Goal: Transaction & Acquisition: Download file/media

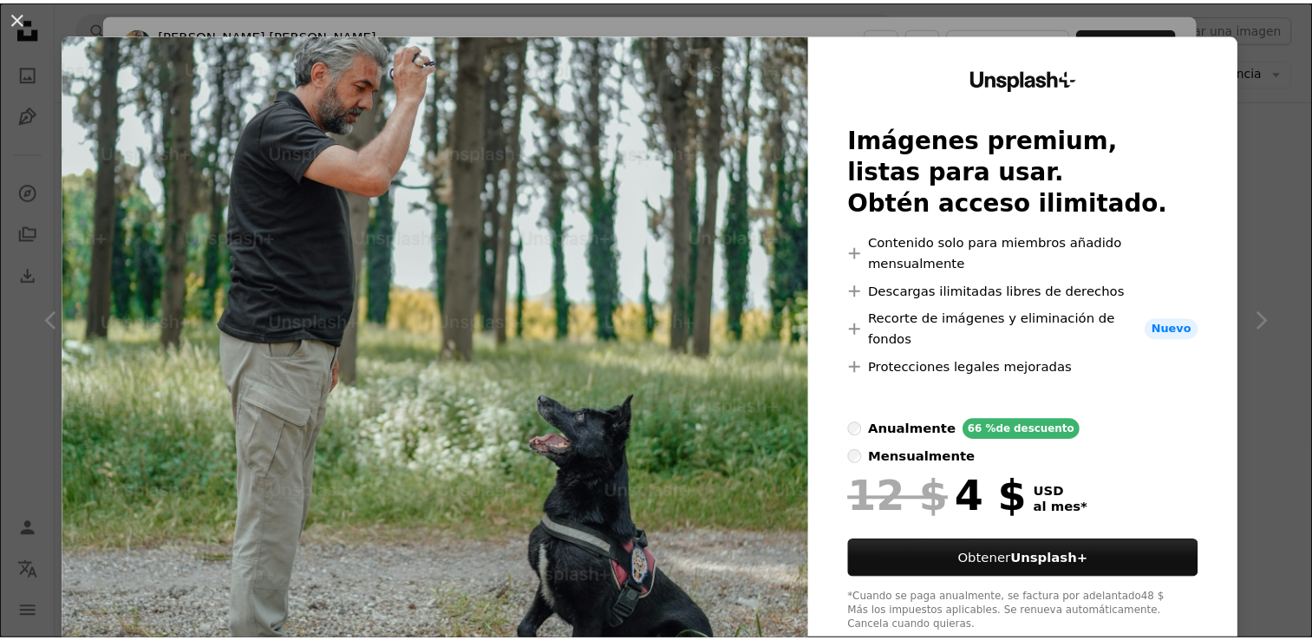
scroll to position [13, 0]
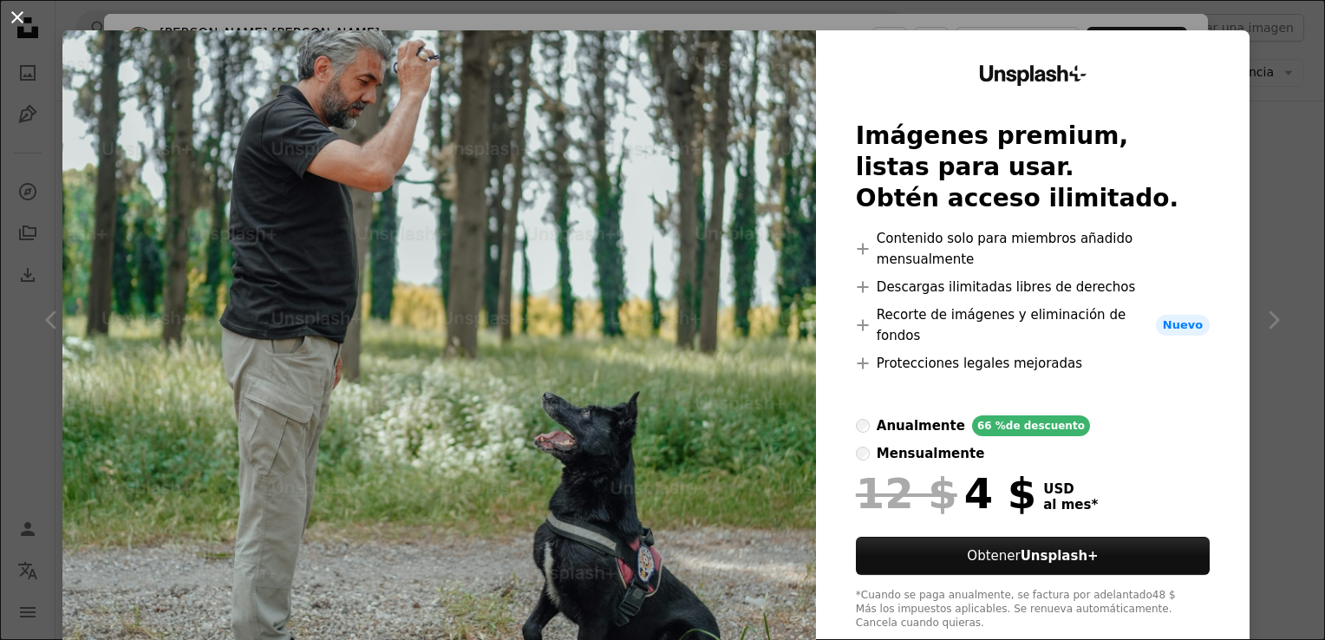
click at [15, 16] on button "An X shape" at bounding box center [17, 17] width 21 height 21
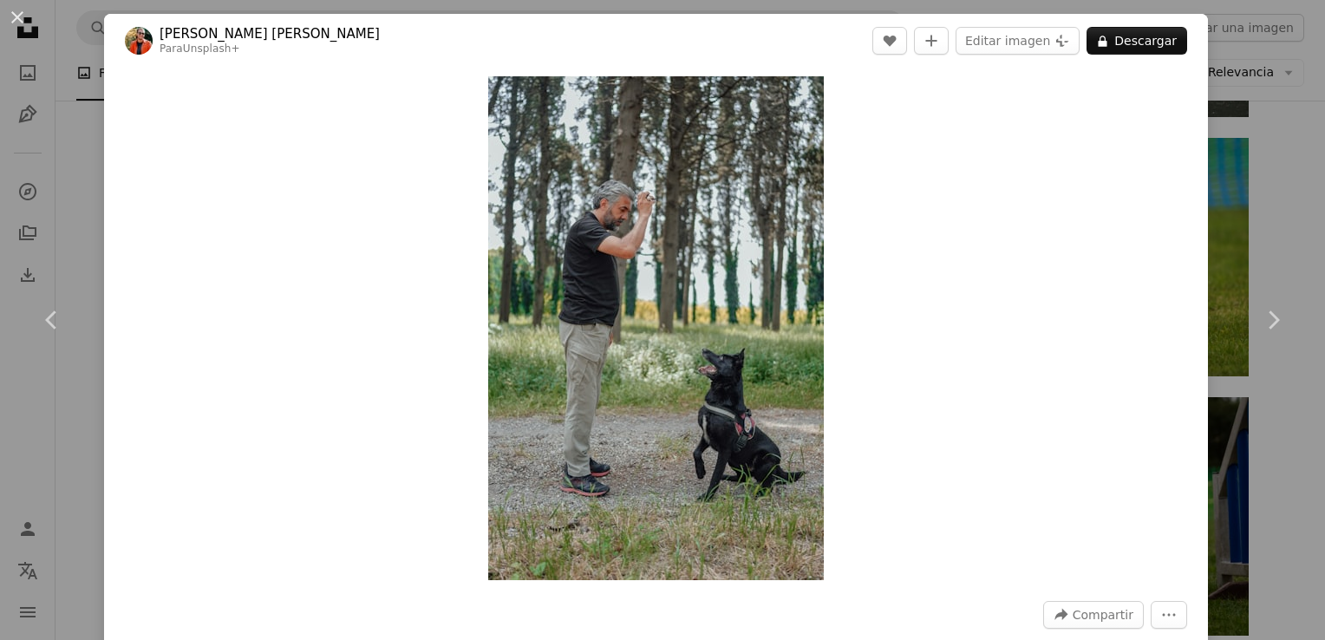
click at [1160, 602] on button "More Actions" at bounding box center [1169, 615] width 36 height 28
drag, startPoint x: 1111, startPoint y: 415, endPoint x: 1109, endPoint y: 401, distance: 14.1
click at [1109, 401] on dialog "An X shape Chevron left Chevron right [PERSON_NAME] [PERSON_NAME] Para Unsplash…" at bounding box center [662, 320] width 1325 height 640
click at [28, 7] on button "An X shape" at bounding box center [17, 17] width 21 height 21
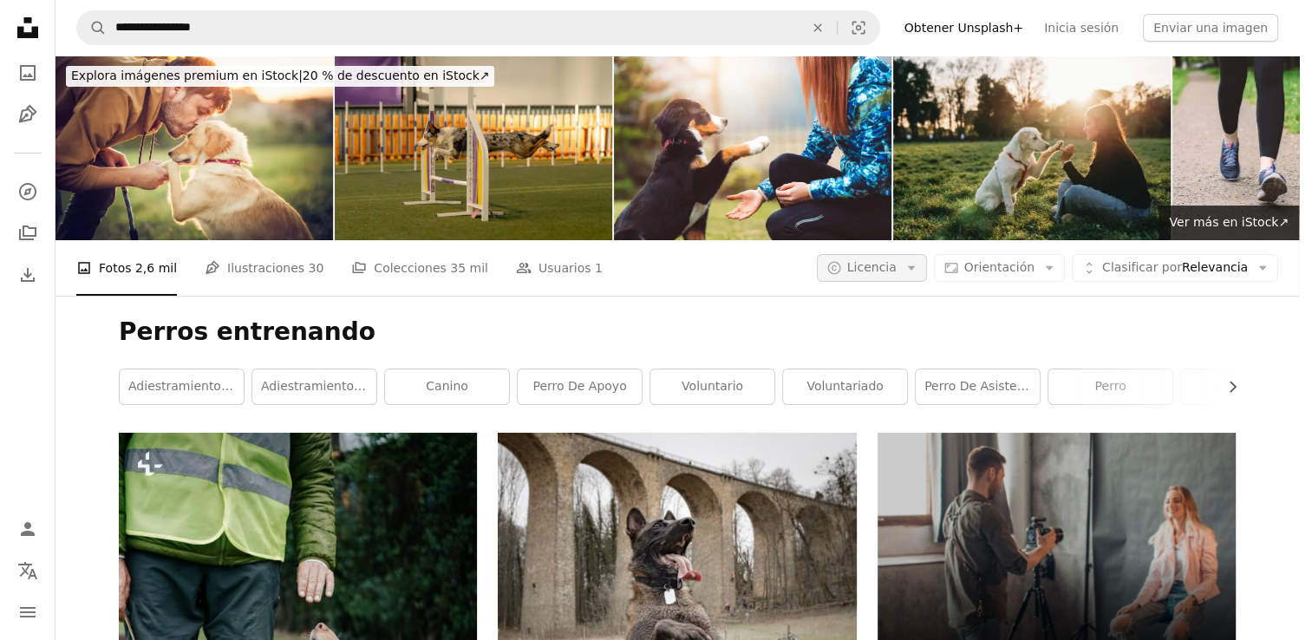
scroll to position [1041, 0]
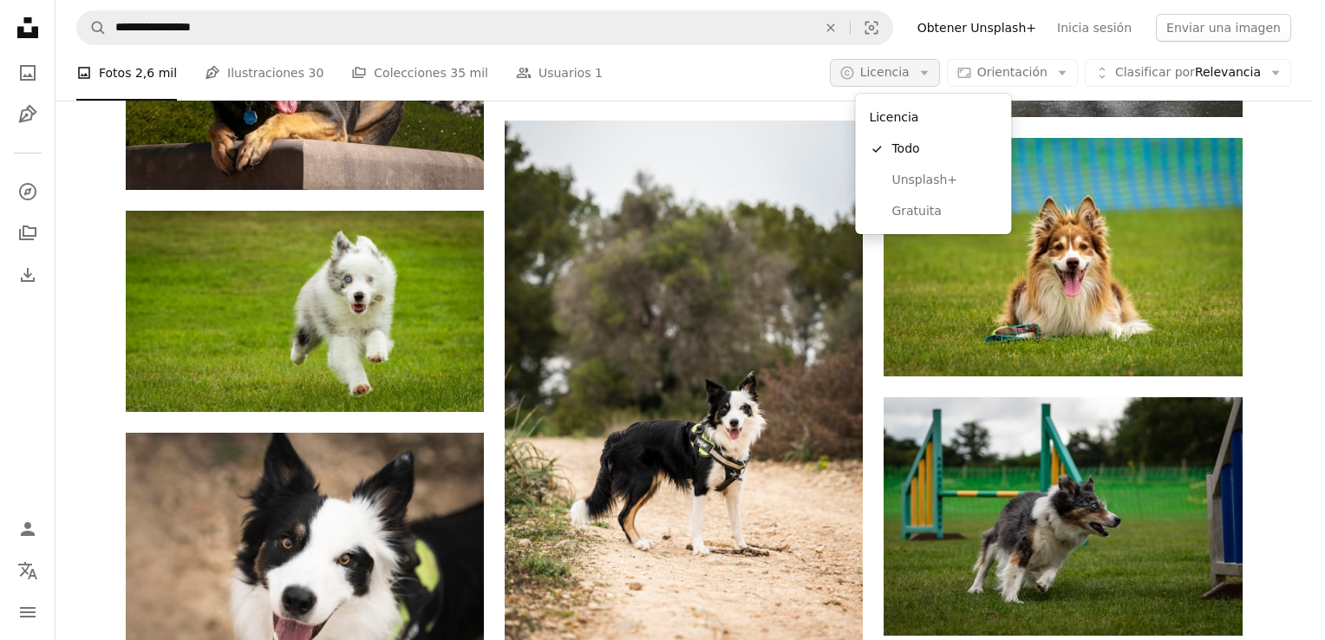
click at [910, 68] on span "Licencia" at bounding box center [885, 72] width 49 height 14
click at [937, 208] on span "Gratuita" at bounding box center [945, 211] width 106 height 17
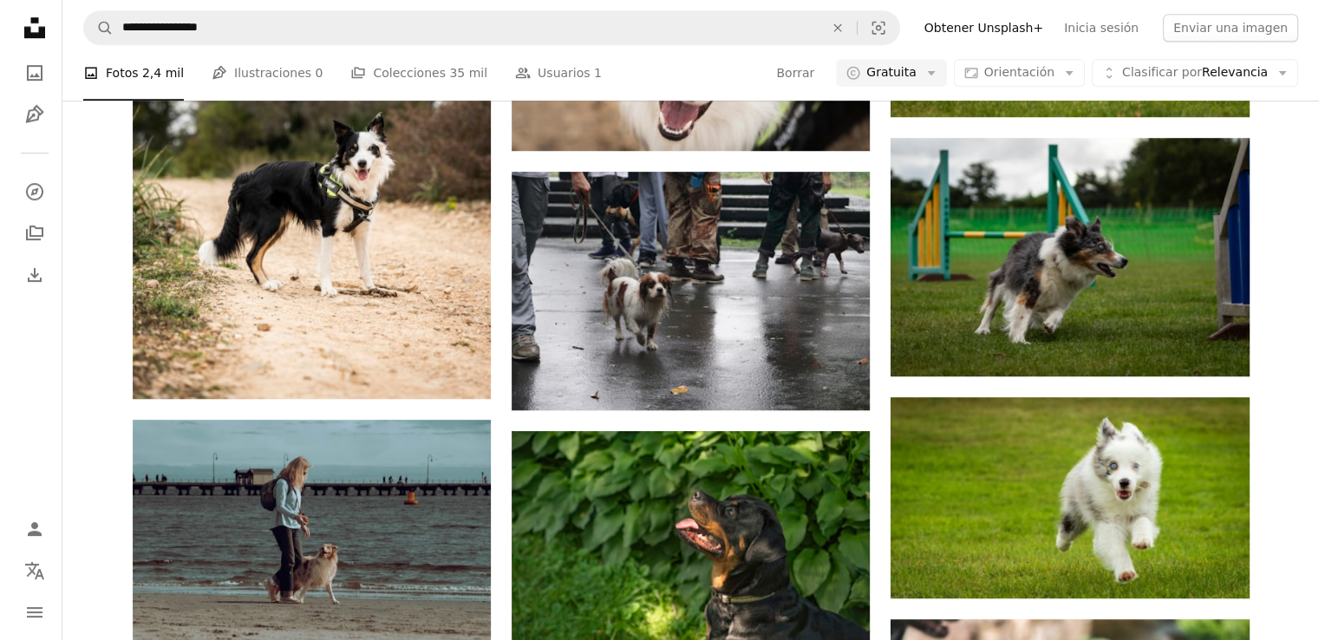
scroll to position [1648, 0]
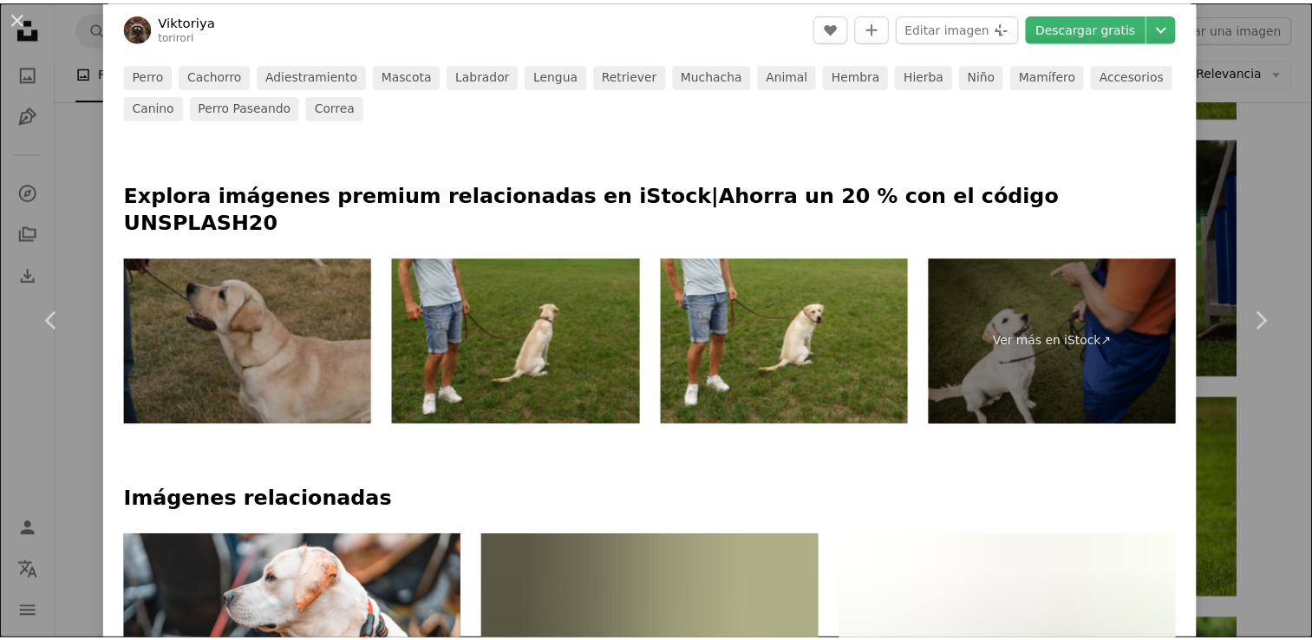
scroll to position [867, 0]
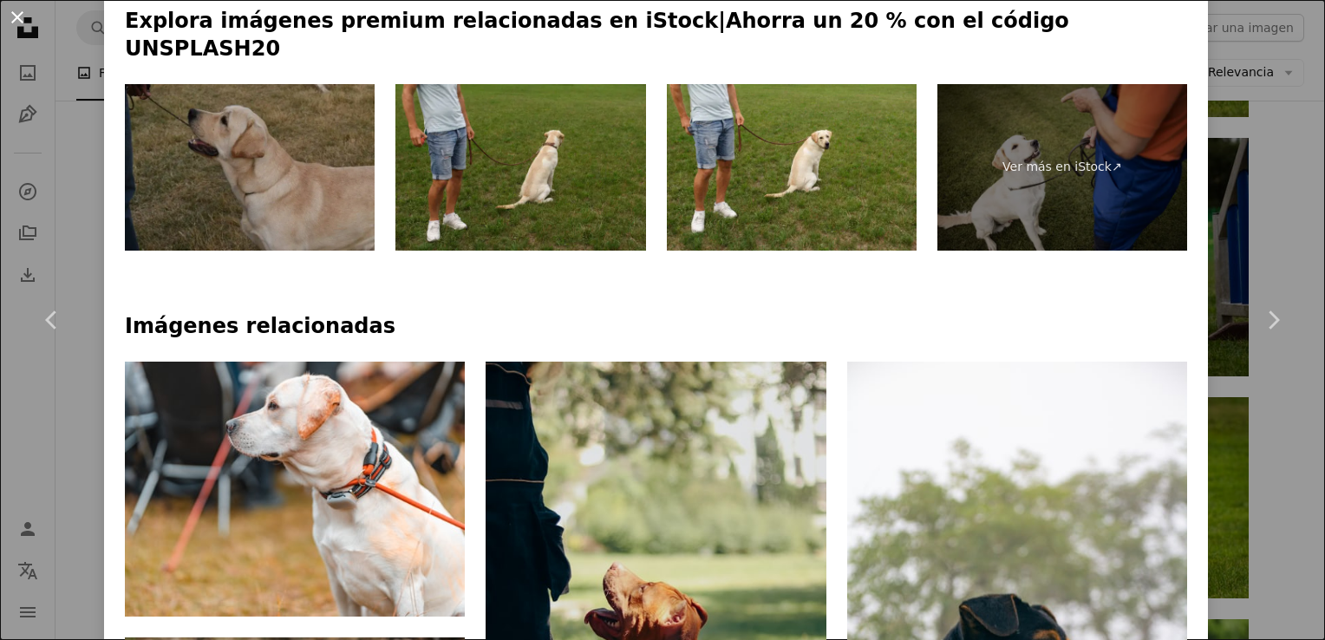
click at [15, 25] on button "An X shape" at bounding box center [17, 17] width 21 height 21
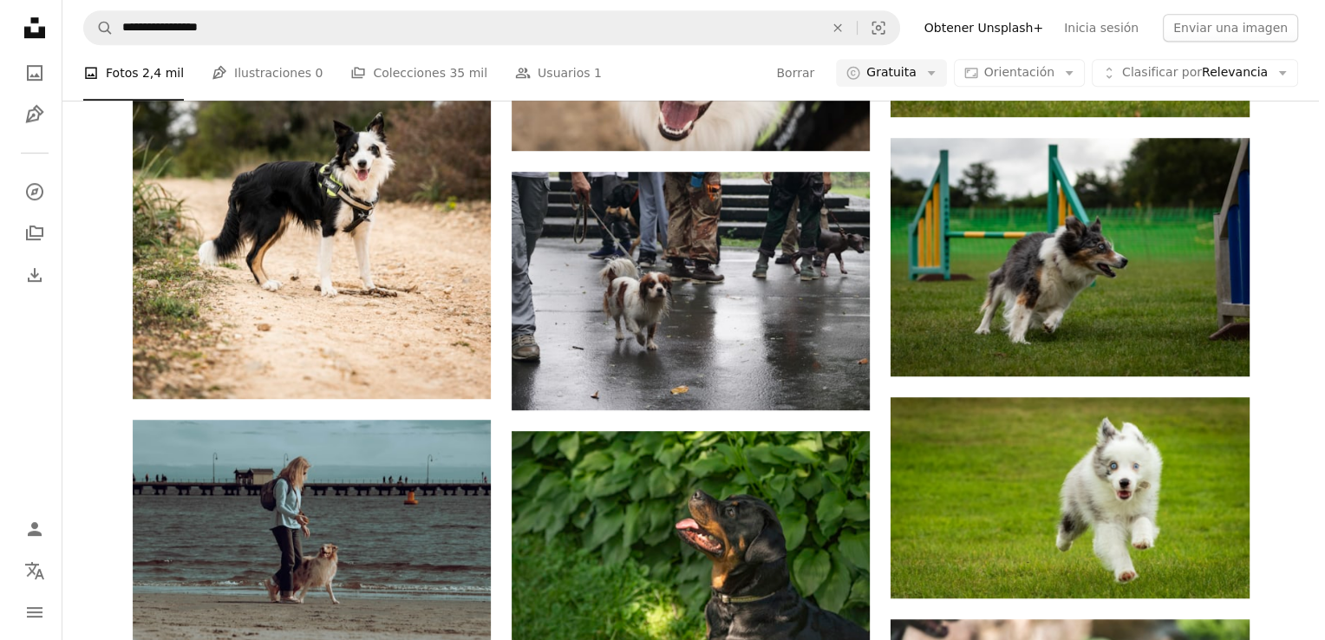
scroll to position [2255, 0]
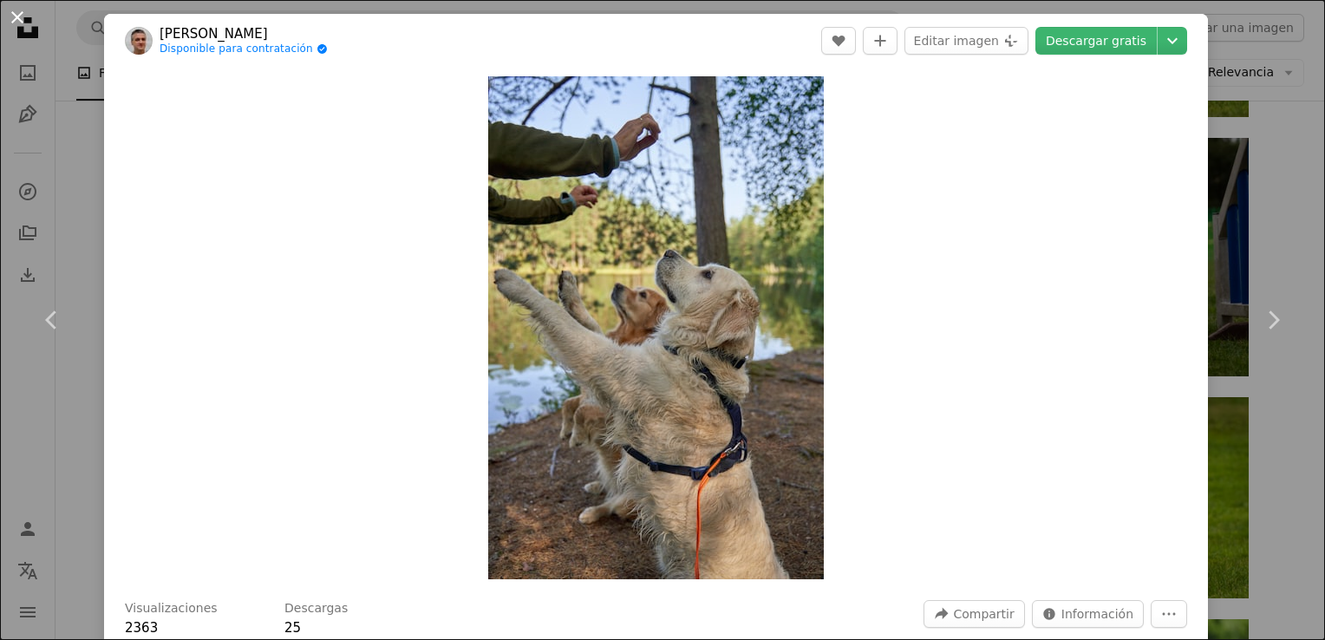
click at [7, 16] on button "An X shape" at bounding box center [17, 17] width 21 height 21
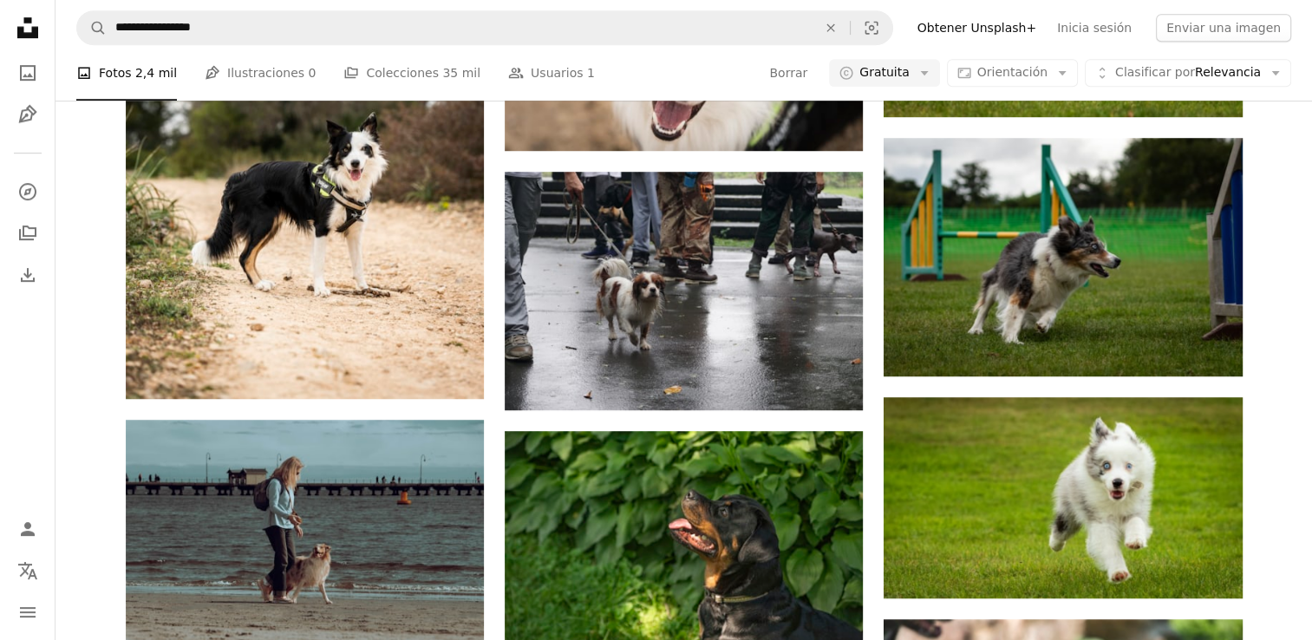
scroll to position [4540, 0]
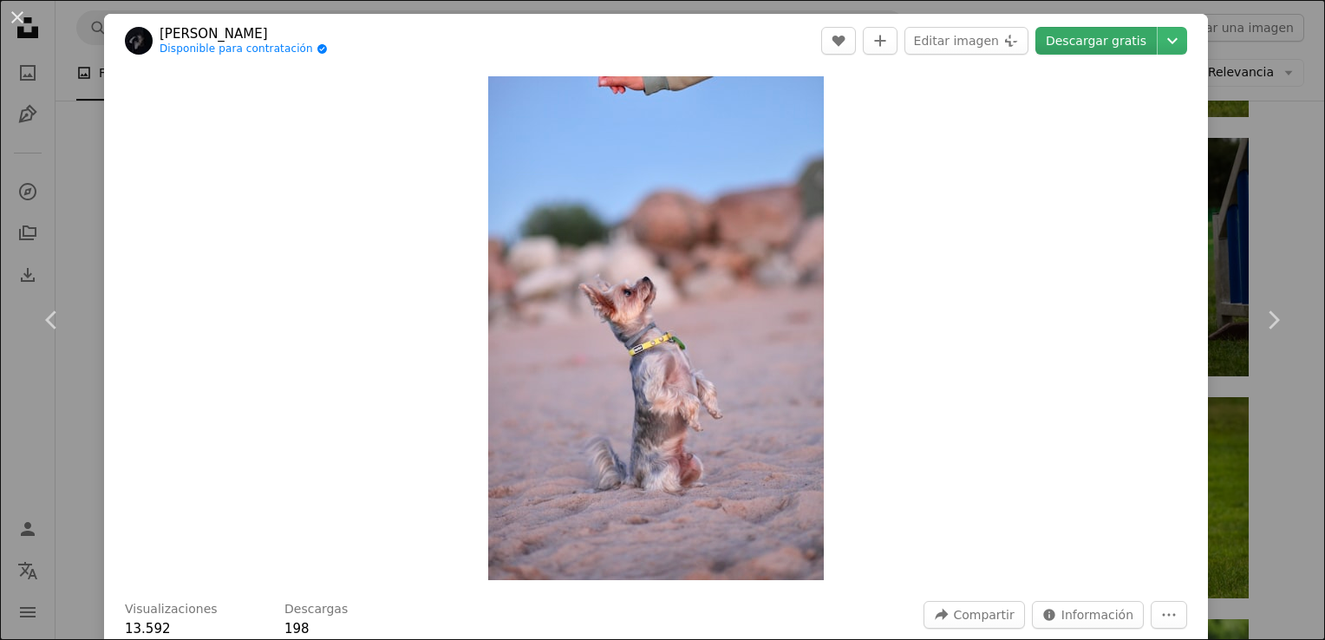
click at [1089, 41] on link "Descargar gratis" at bounding box center [1096, 41] width 121 height 28
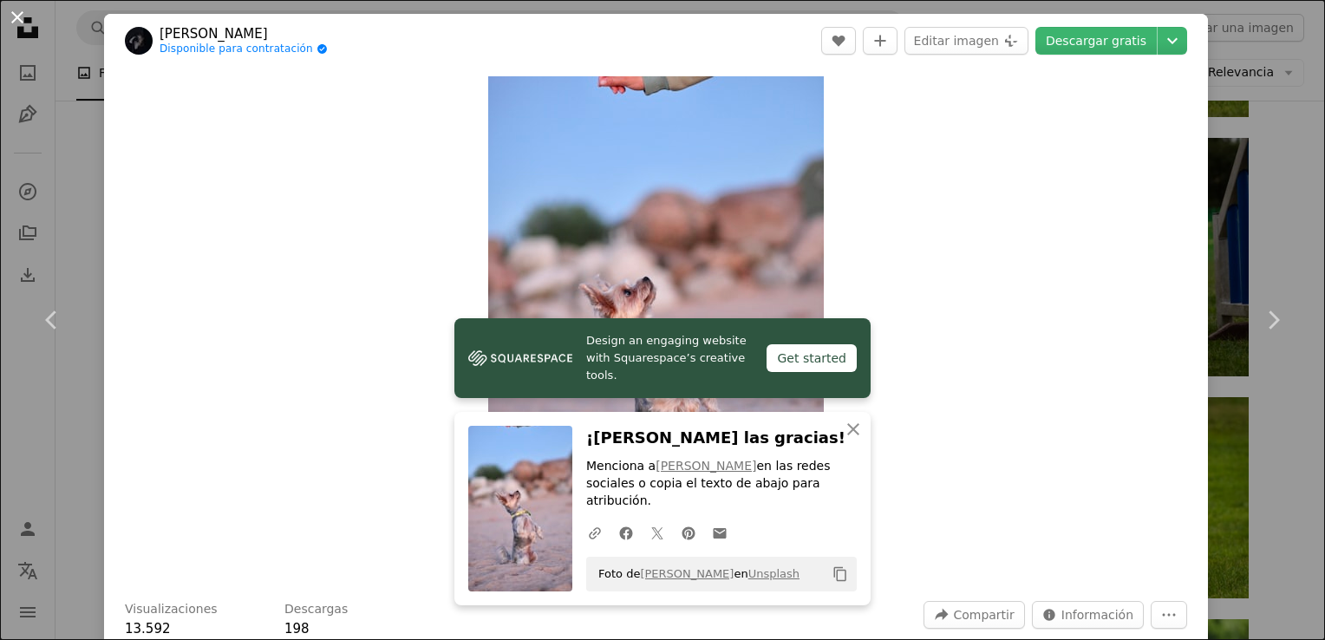
click at [22, 20] on button "An X shape" at bounding box center [17, 17] width 21 height 21
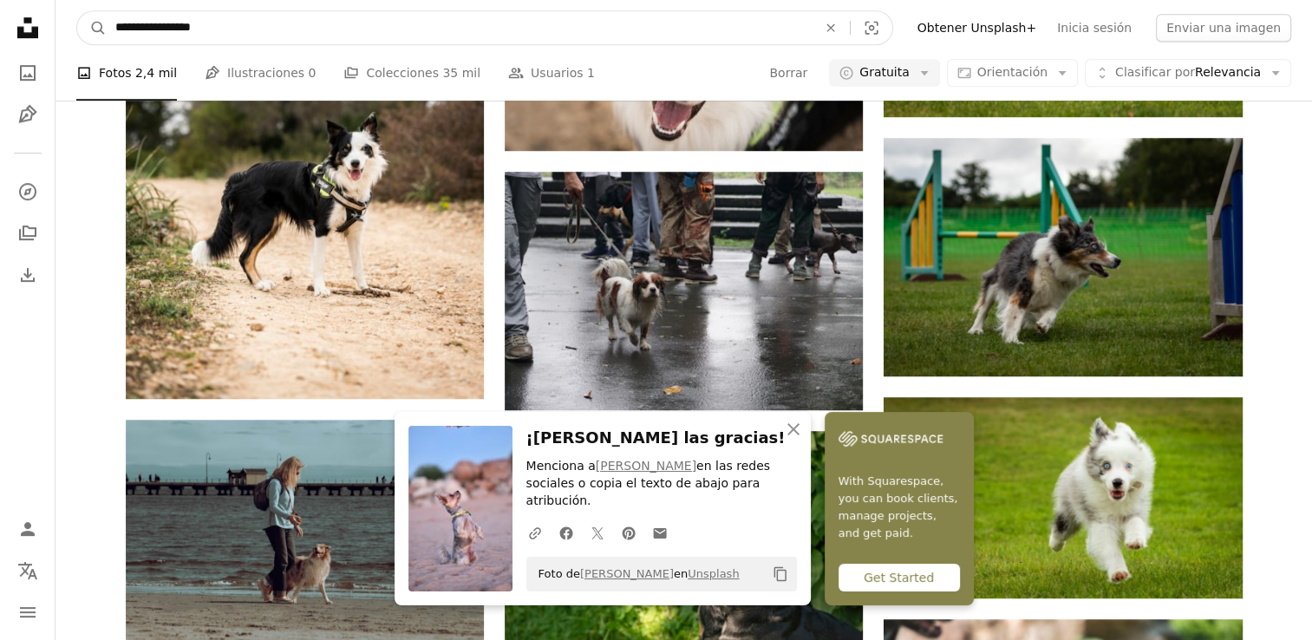
click at [289, 36] on input "**********" at bounding box center [459, 27] width 705 height 33
type input "**********"
click at [77, 11] on button "A magnifying glass" at bounding box center [91, 27] width 29 height 33
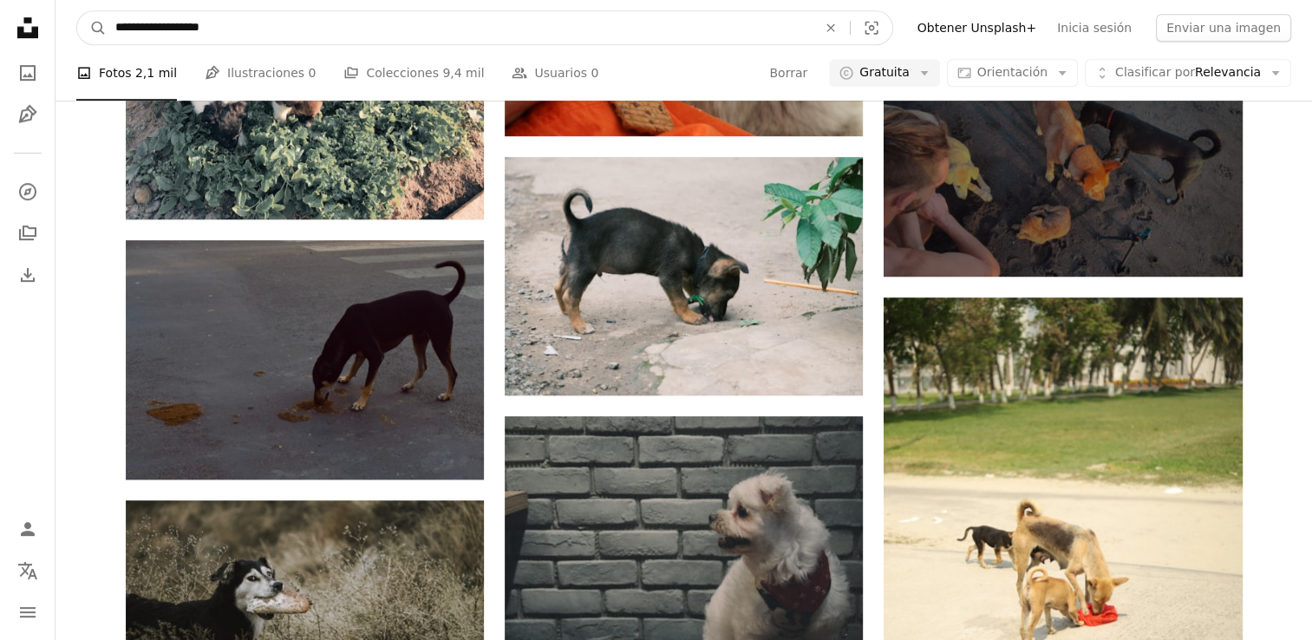
click at [196, 28] on input "**********" at bounding box center [459, 27] width 705 height 33
click at [199, 36] on input "**********" at bounding box center [459, 27] width 705 height 33
type input "**********"
click at [77, 11] on button "A magnifying glass" at bounding box center [91, 27] width 29 height 33
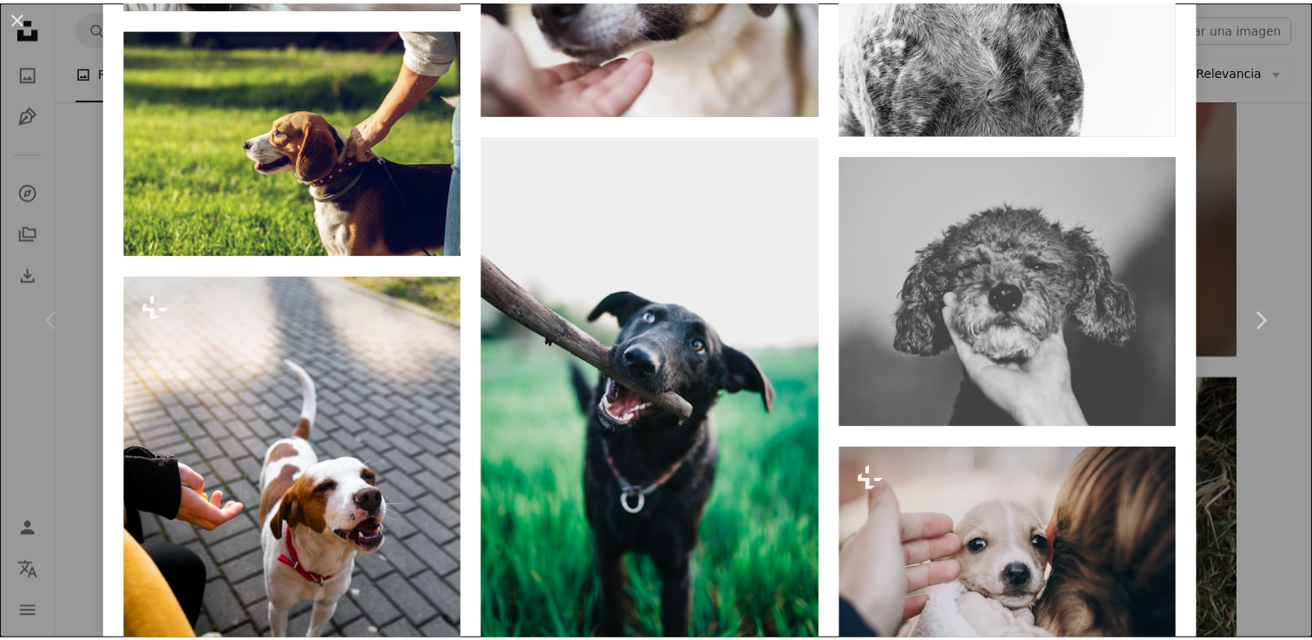
scroll to position [3730, 0]
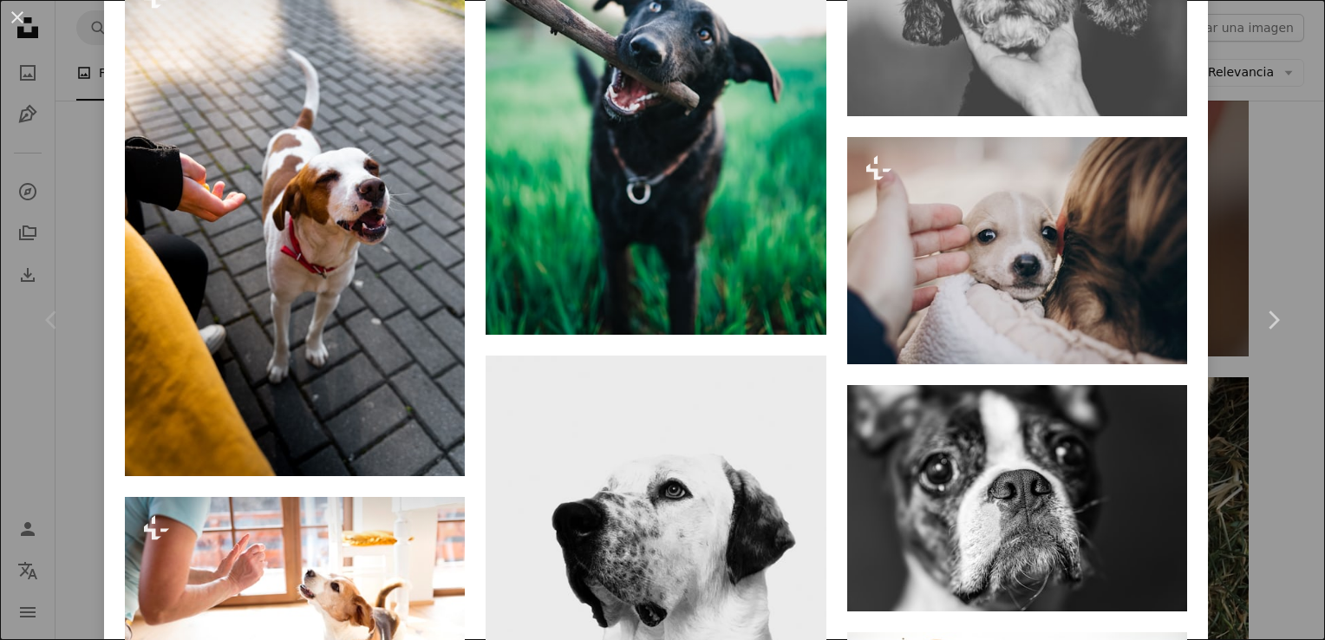
click at [1275, 171] on div "An X shape Chevron left Chevron right [PERSON_NAME] fbngsk A heart A plus sign …" at bounding box center [662, 320] width 1325 height 640
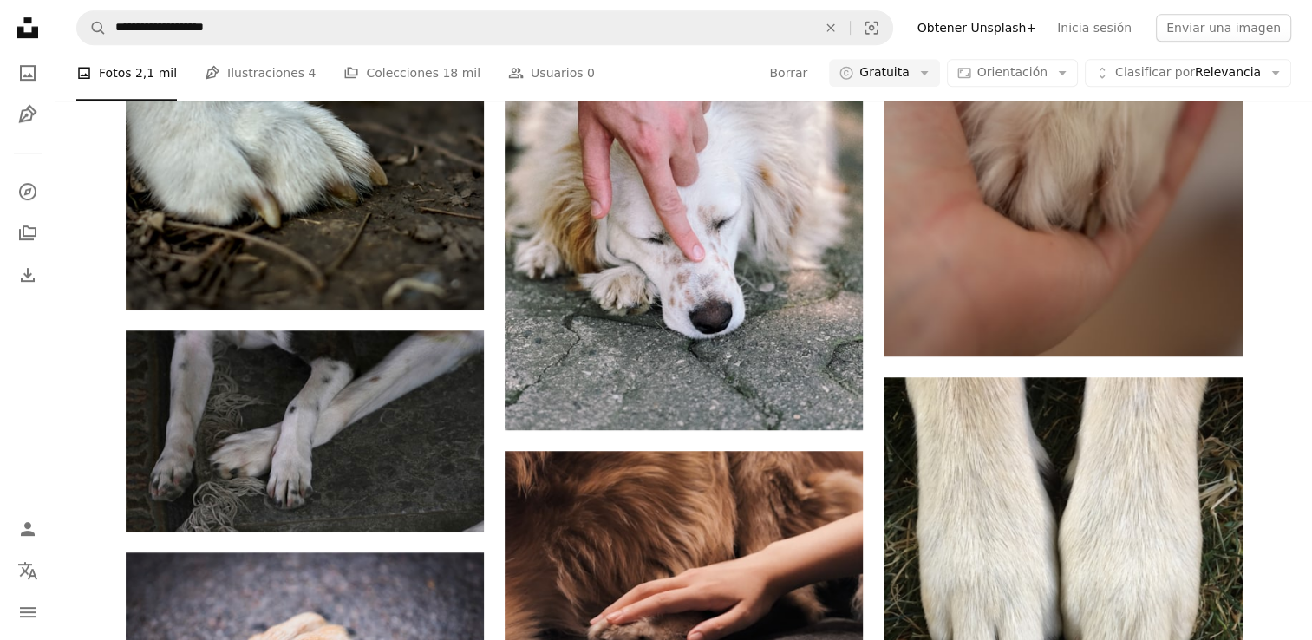
scroll to position [2516, 0]
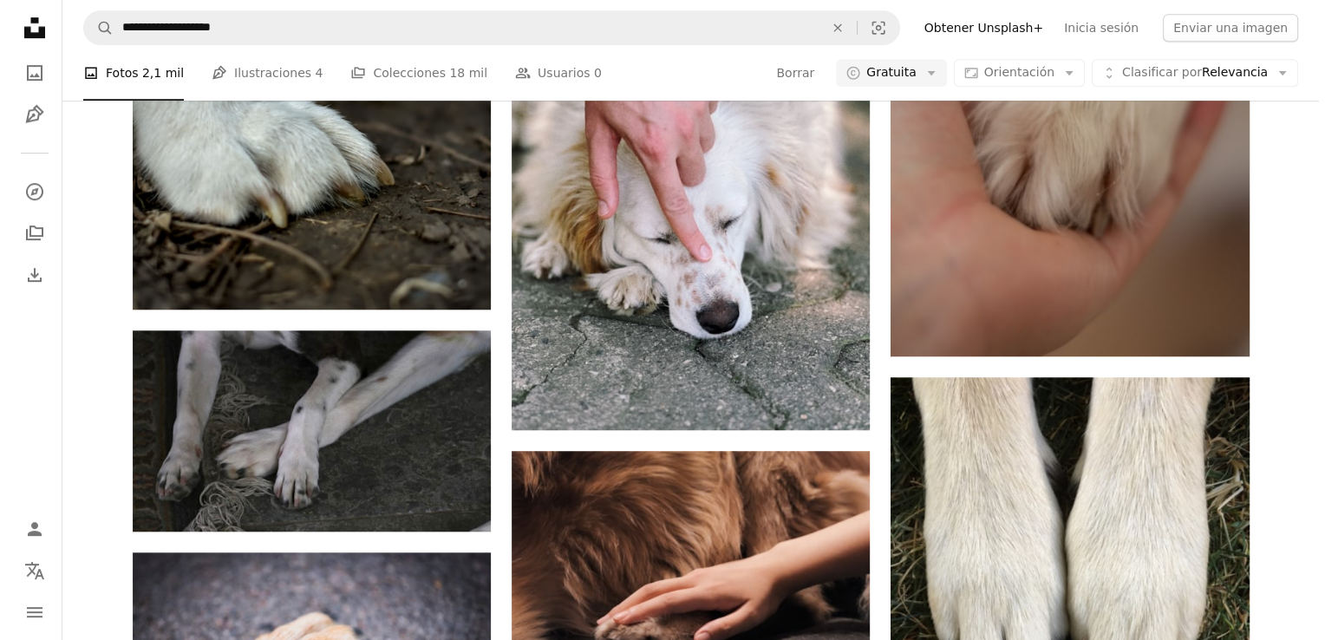
scroll to position [5031, 0]
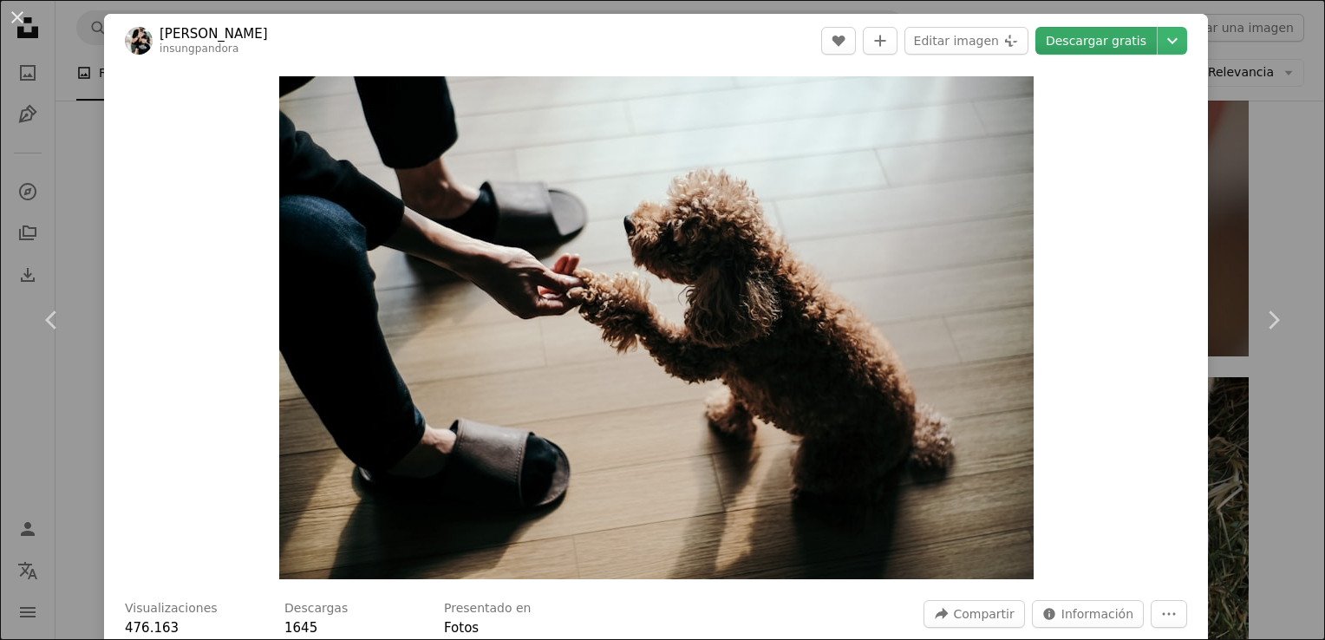
click at [1124, 49] on link "Descargar gratis" at bounding box center [1096, 41] width 121 height 28
